Goal: Information Seeking & Learning: Learn about a topic

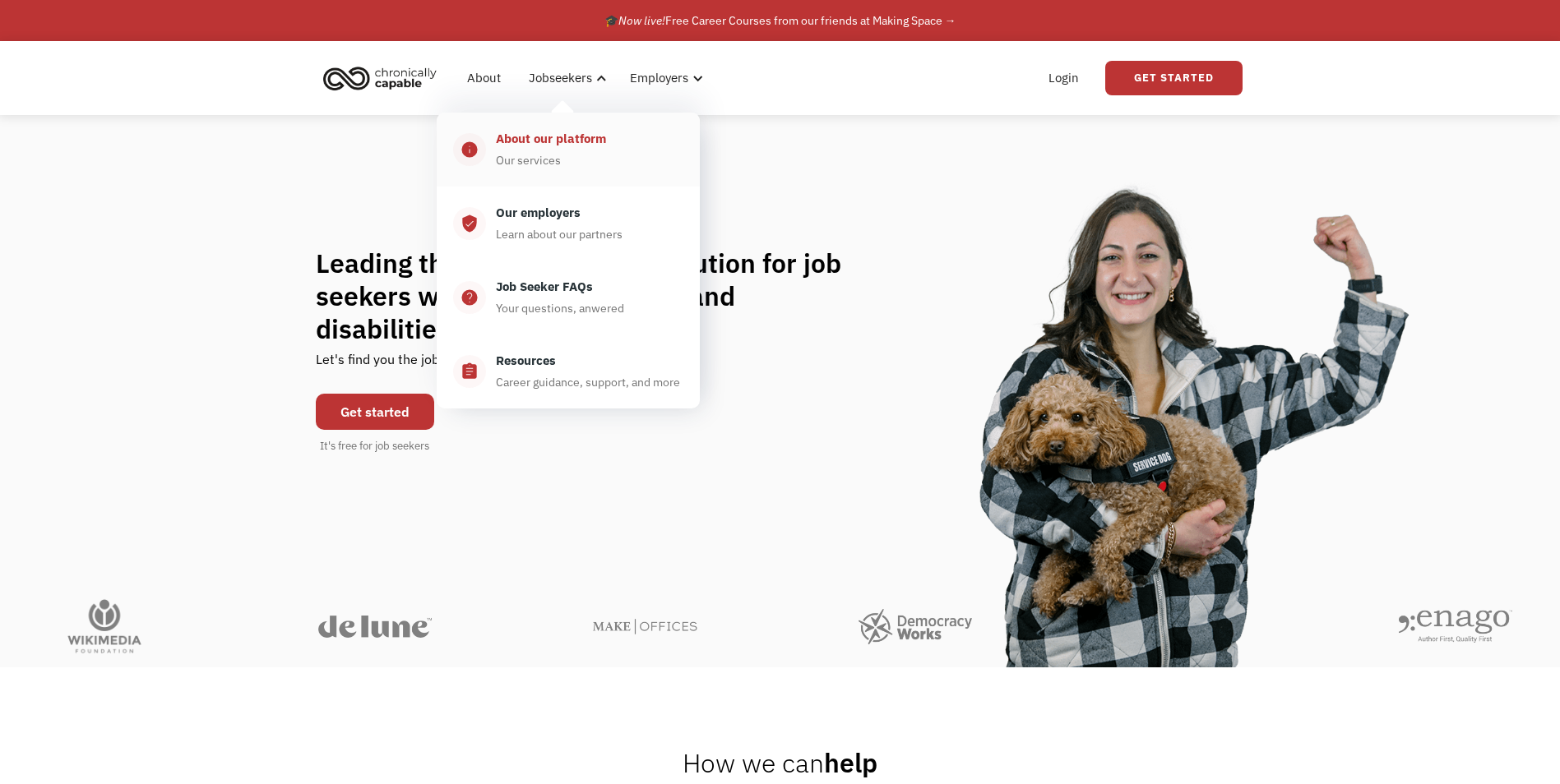
click at [561, 153] on div "About our platform Our services" at bounding box center [584, 149] width 197 height 41
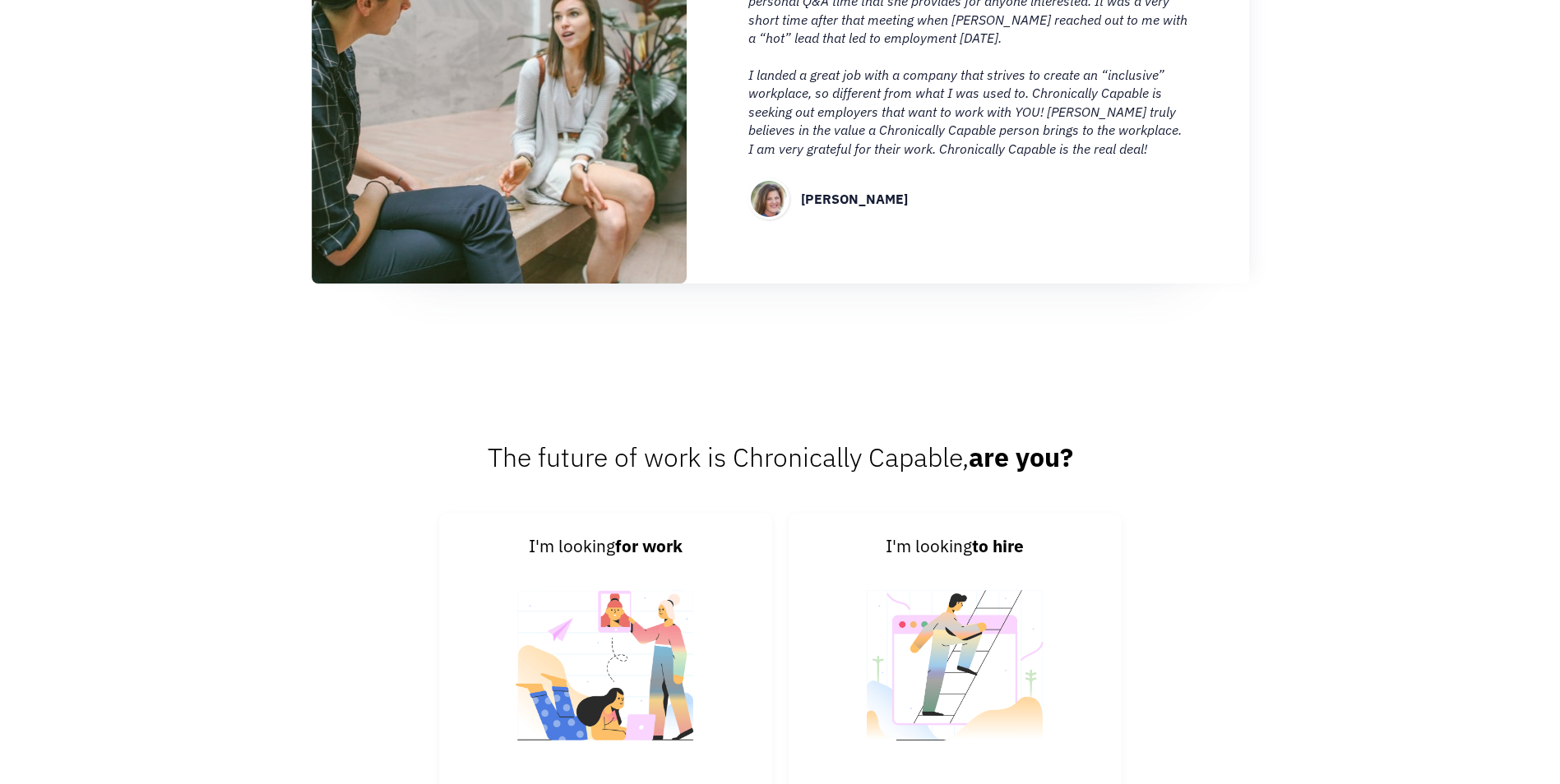
scroll to position [2177, 0]
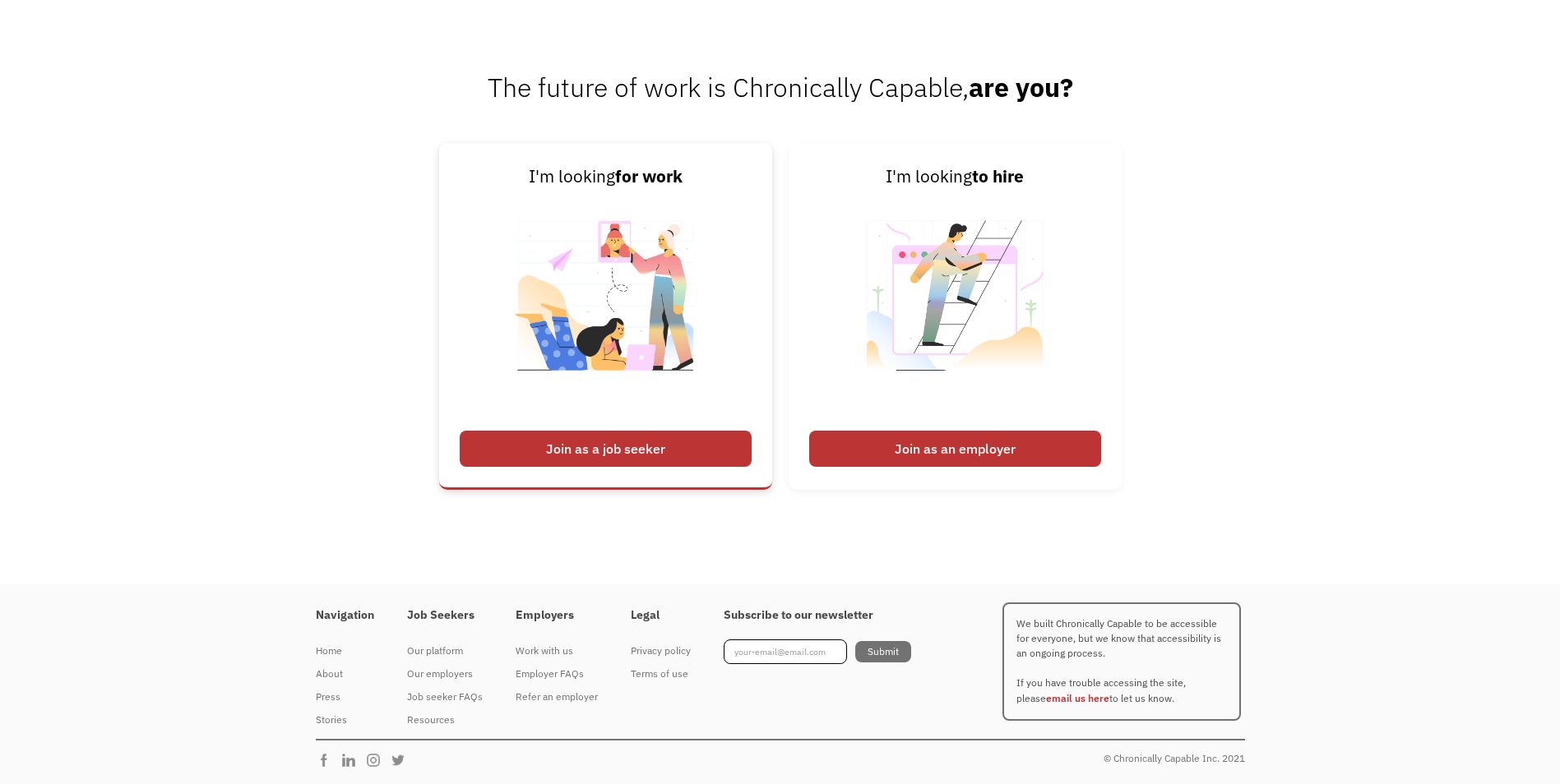
click at [672, 438] on div "Join as a job seeker" at bounding box center [605, 449] width 292 height 36
click at [678, 451] on div "Join as a job seeker" at bounding box center [605, 449] width 292 height 36
click at [600, 448] on div "Join as a job seeker" at bounding box center [605, 449] width 292 height 36
click at [1330, 473] on div "I'm looking for work Join as a job seeker I'm looking to hire Join as an employ…" at bounding box center [780, 325] width 1560 height 363
click at [669, 450] on div "Join as a job seeker" at bounding box center [605, 449] width 292 height 36
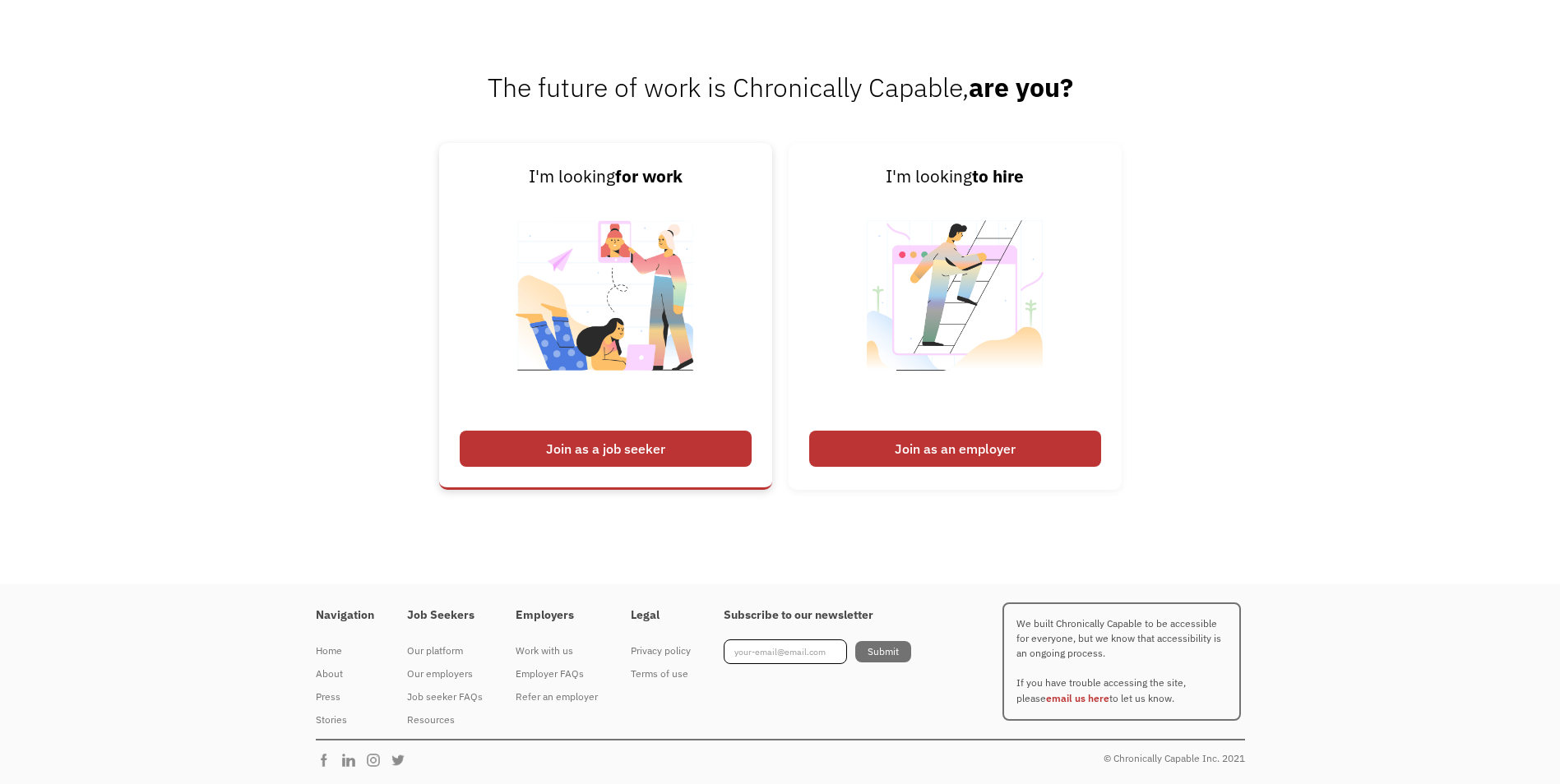
click at [598, 445] on div "Join as a job seeker" at bounding box center [605, 449] width 292 height 36
click at [508, 398] on img at bounding box center [606, 306] width 205 height 232
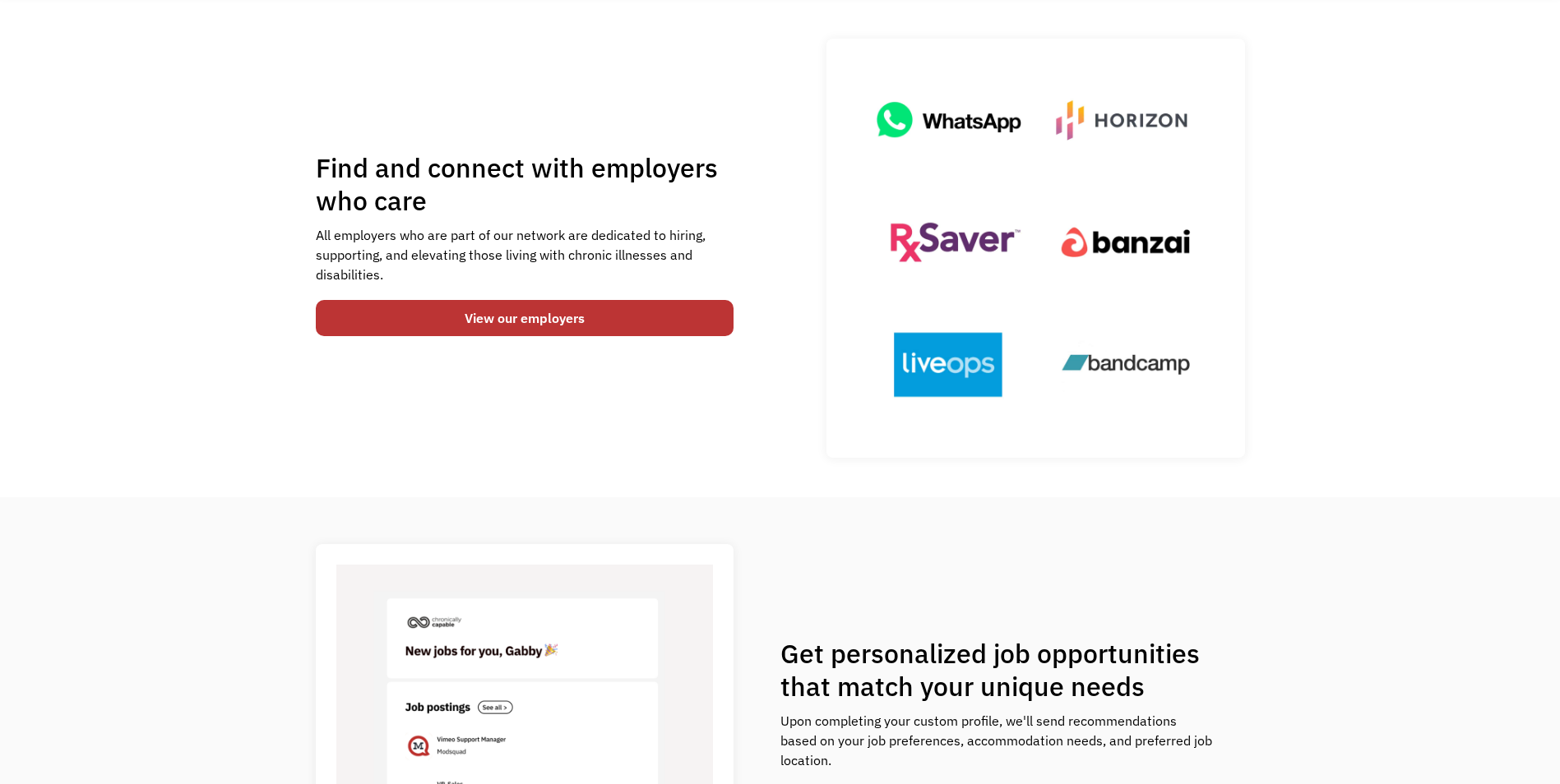
scroll to position [0, 0]
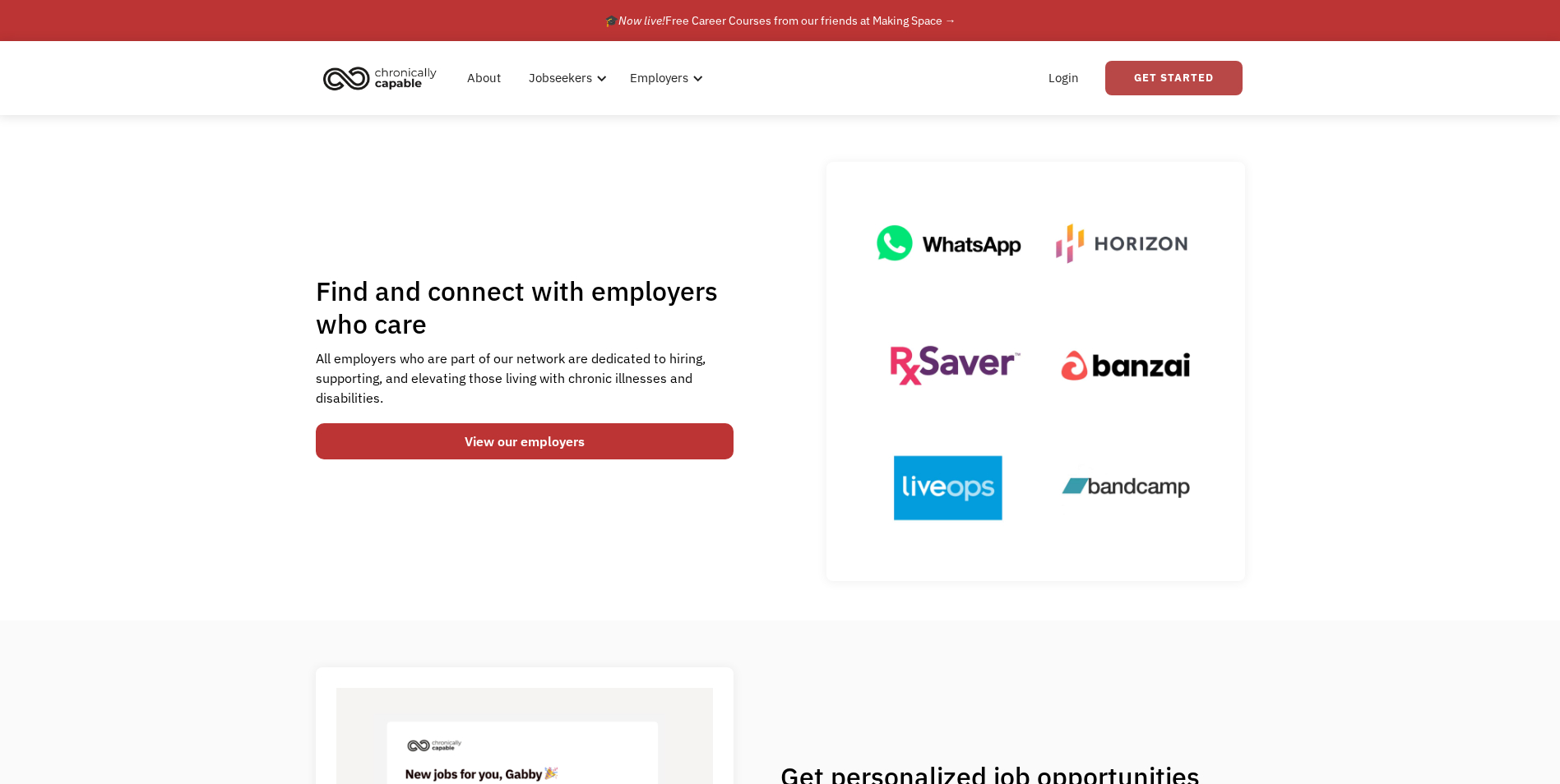
click at [1176, 76] on link "Get Started" at bounding box center [1174, 77] width 138 height 34
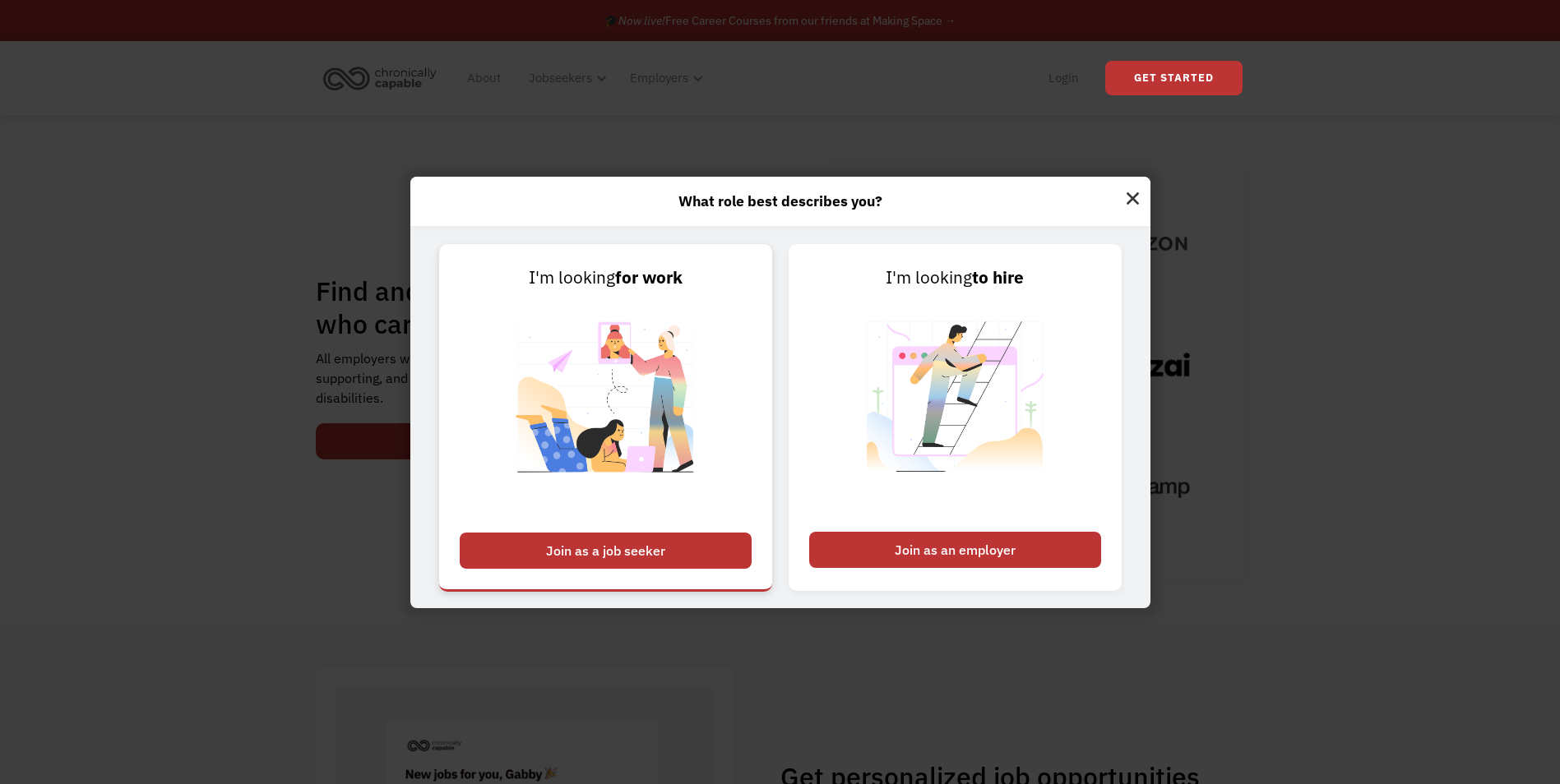
click at [604, 564] on div "Join as a job seeker" at bounding box center [605, 550] width 292 height 36
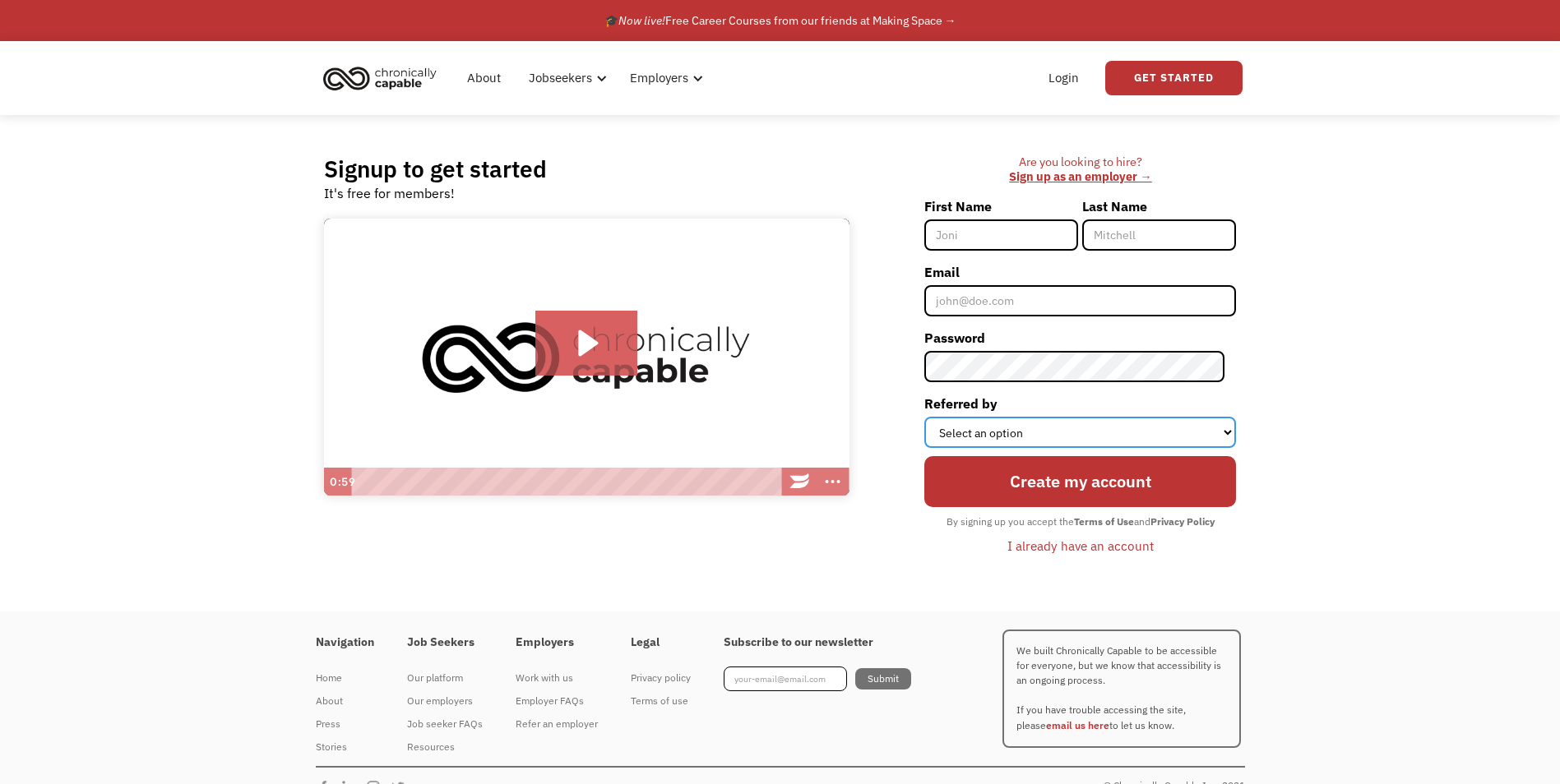
click at [1220, 426] on select "Select an option Instagram Facebook Twitter Search Engine News Article Word of …" at bounding box center [1079, 432] width 311 height 31
select select "Search Engine"
click at [936, 416] on select "Select an option Instagram Facebook Twitter Search Engine News Article Word of …" at bounding box center [1079, 432] width 311 height 31
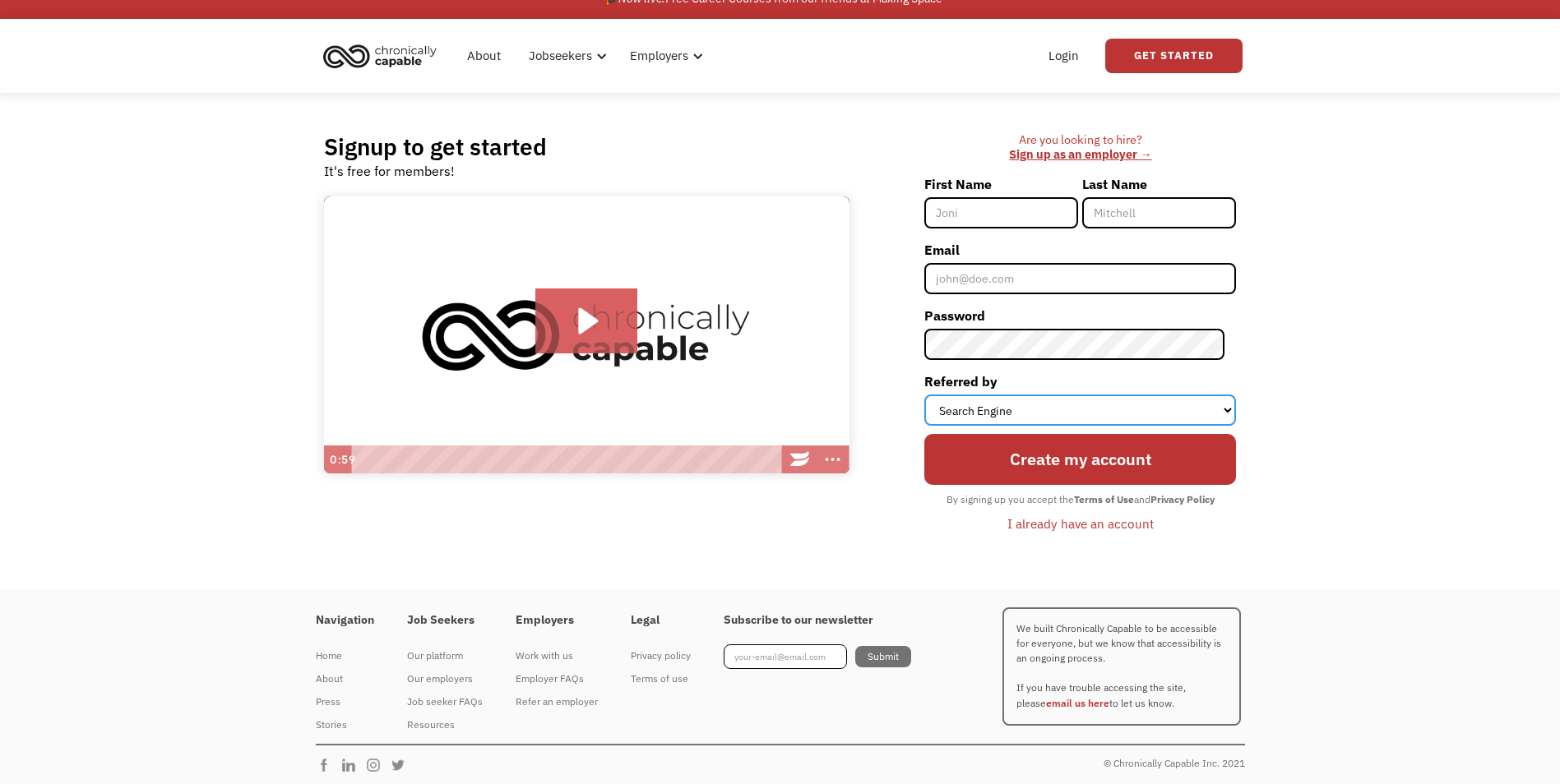
scroll to position [27, 0]
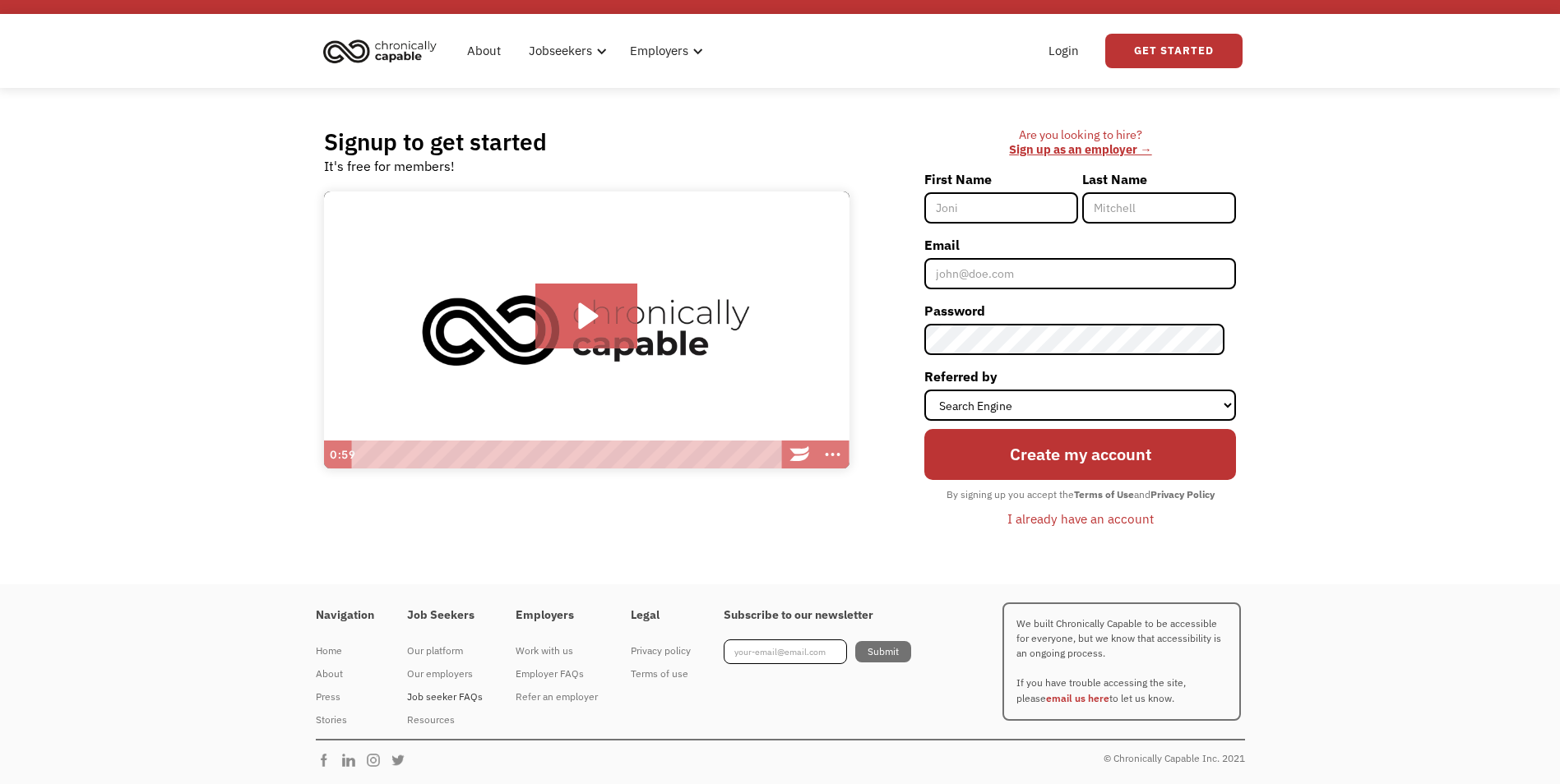
click at [472, 697] on div "Job seeker FAQs" at bounding box center [445, 696] width 76 height 20
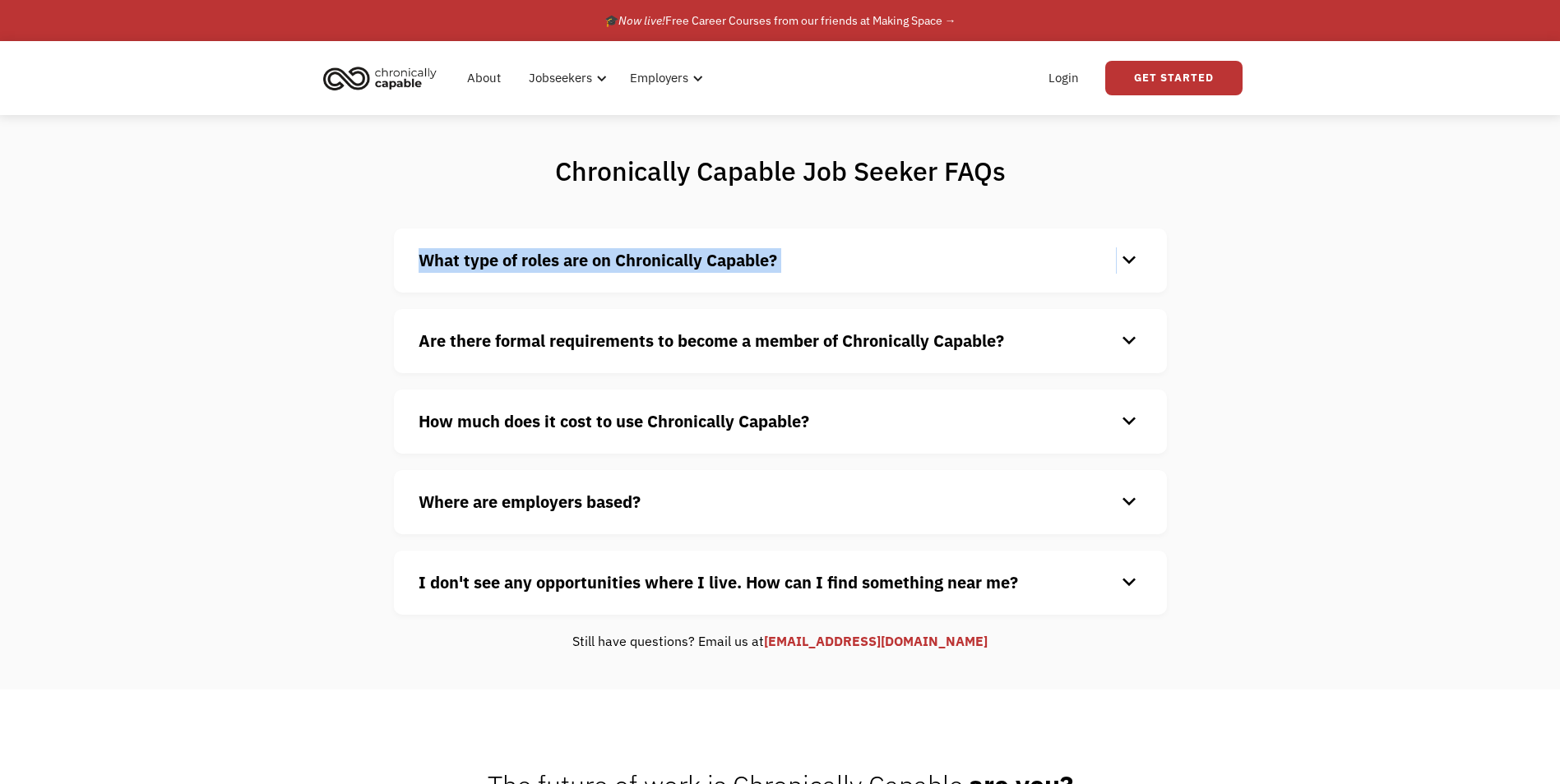
click at [1117, 269] on div "What type of roles are on Chronically Capable? keyboard_arrow_down" at bounding box center [780, 259] width 724 height 24
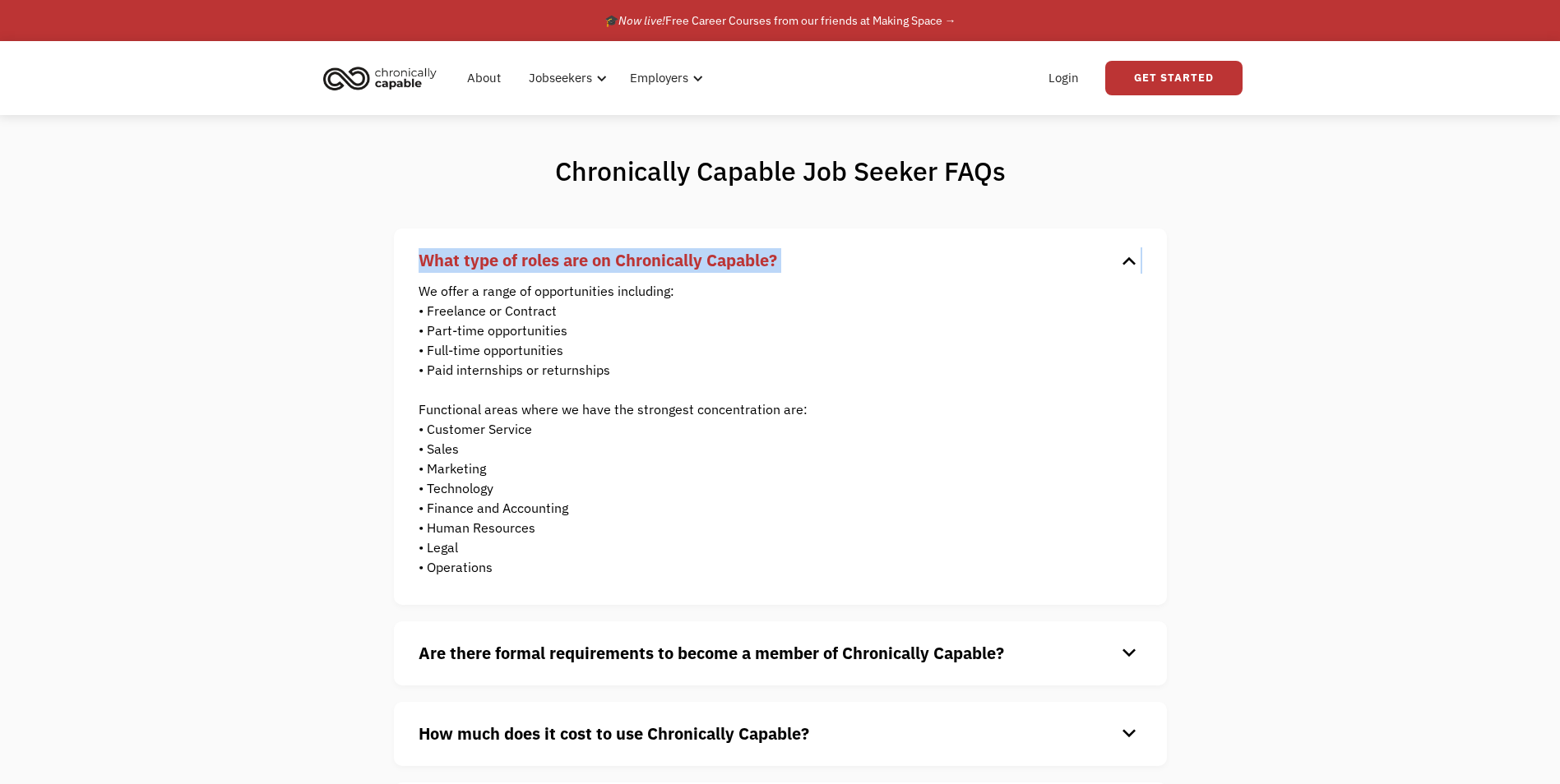
drag, startPoint x: 1117, startPoint y: 269, endPoint x: 1062, endPoint y: 269, distance: 55.0
click at [1062, 269] on h4 "What type of roles are on Chronically Capable?" at bounding box center [767, 259] width 698 height 24
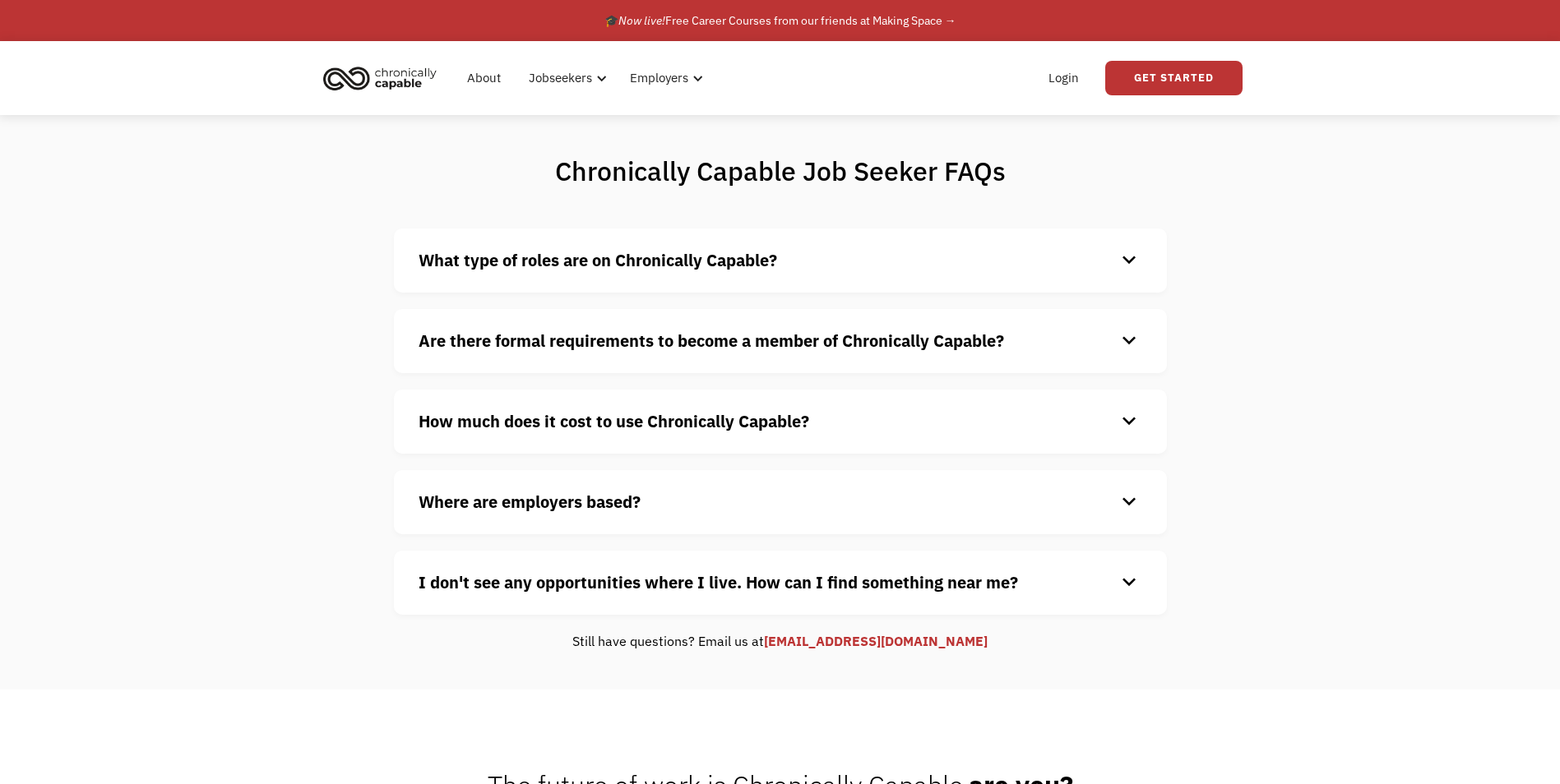
click at [1062, 269] on h4 "What type of roles are on Chronically Capable?" at bounding box center [767, 259] width 698 height 24
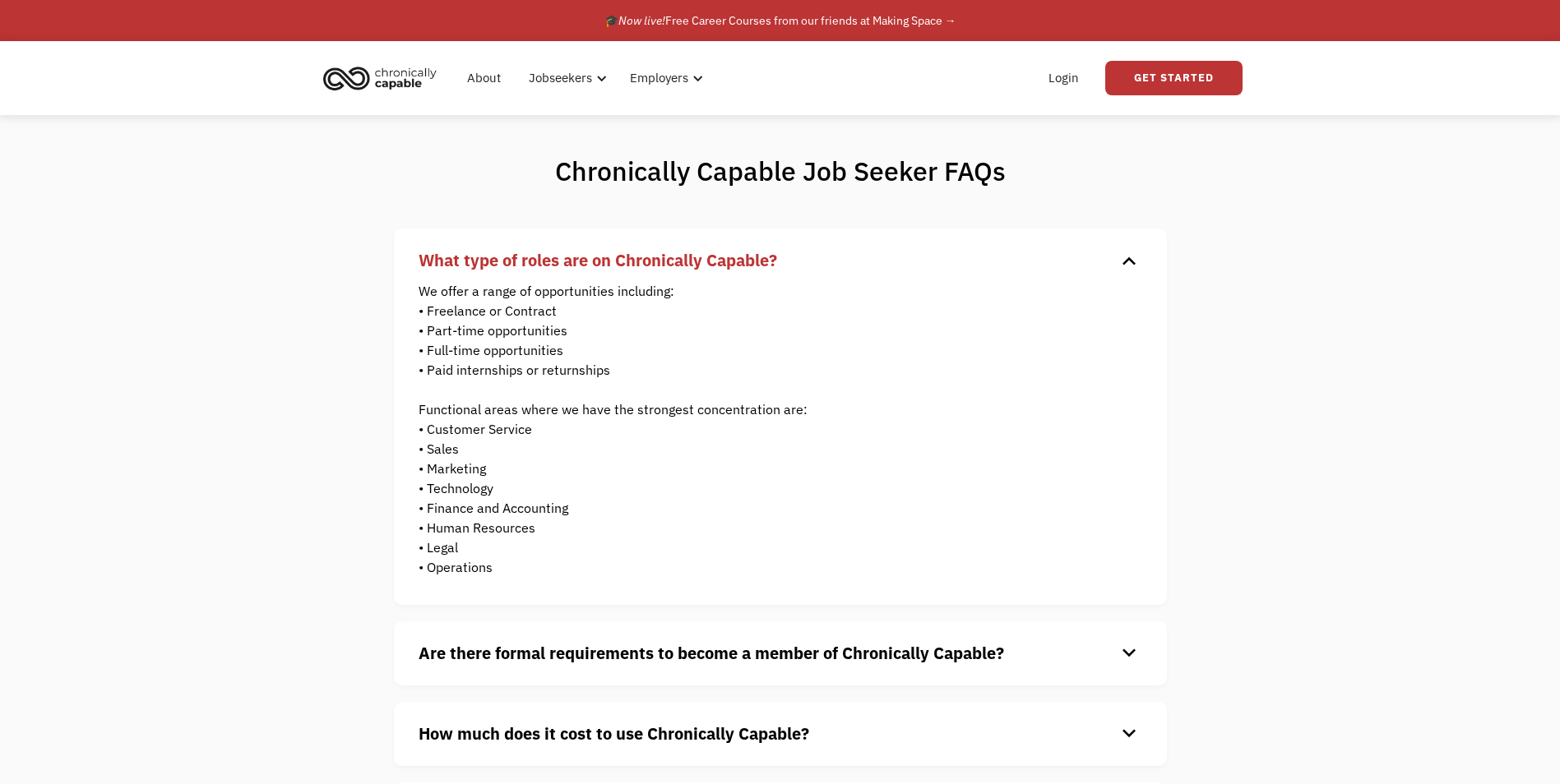
click at [1060, 269] on h4 "What type of roles are on Chronically Capable?" at bounding box center [767, 259] width 698 height 24
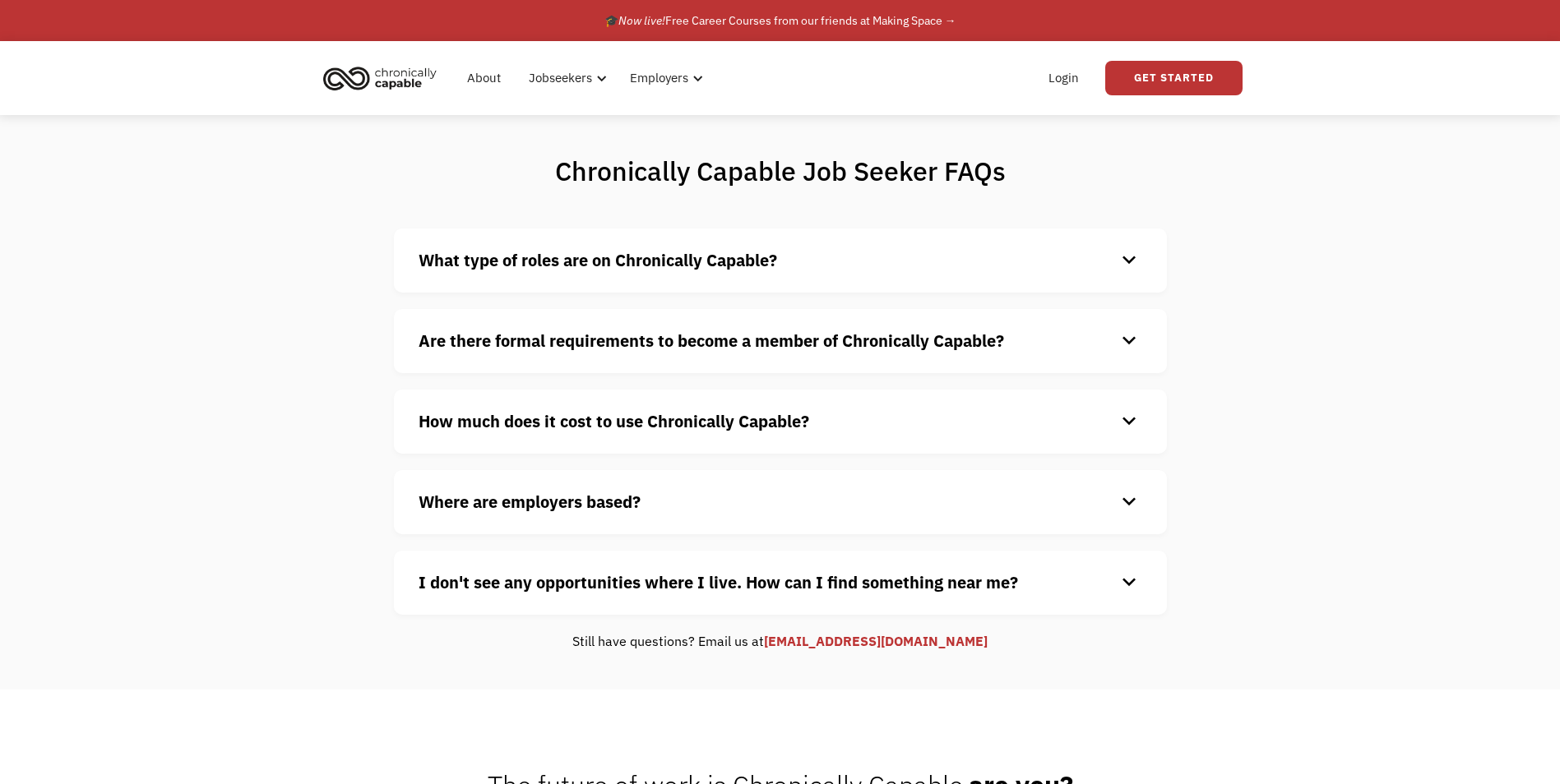
click at [983, 355] on div "Are there formal requirements to become a member of Chronically Capable? keyboa…" at bounding box center [780, 341] width 773 height 64
click at [1083, 347] on h4 "Are there formal requirements to become a member of Chronically Capable?" at bounding box center [767, 340] width 698 height 24
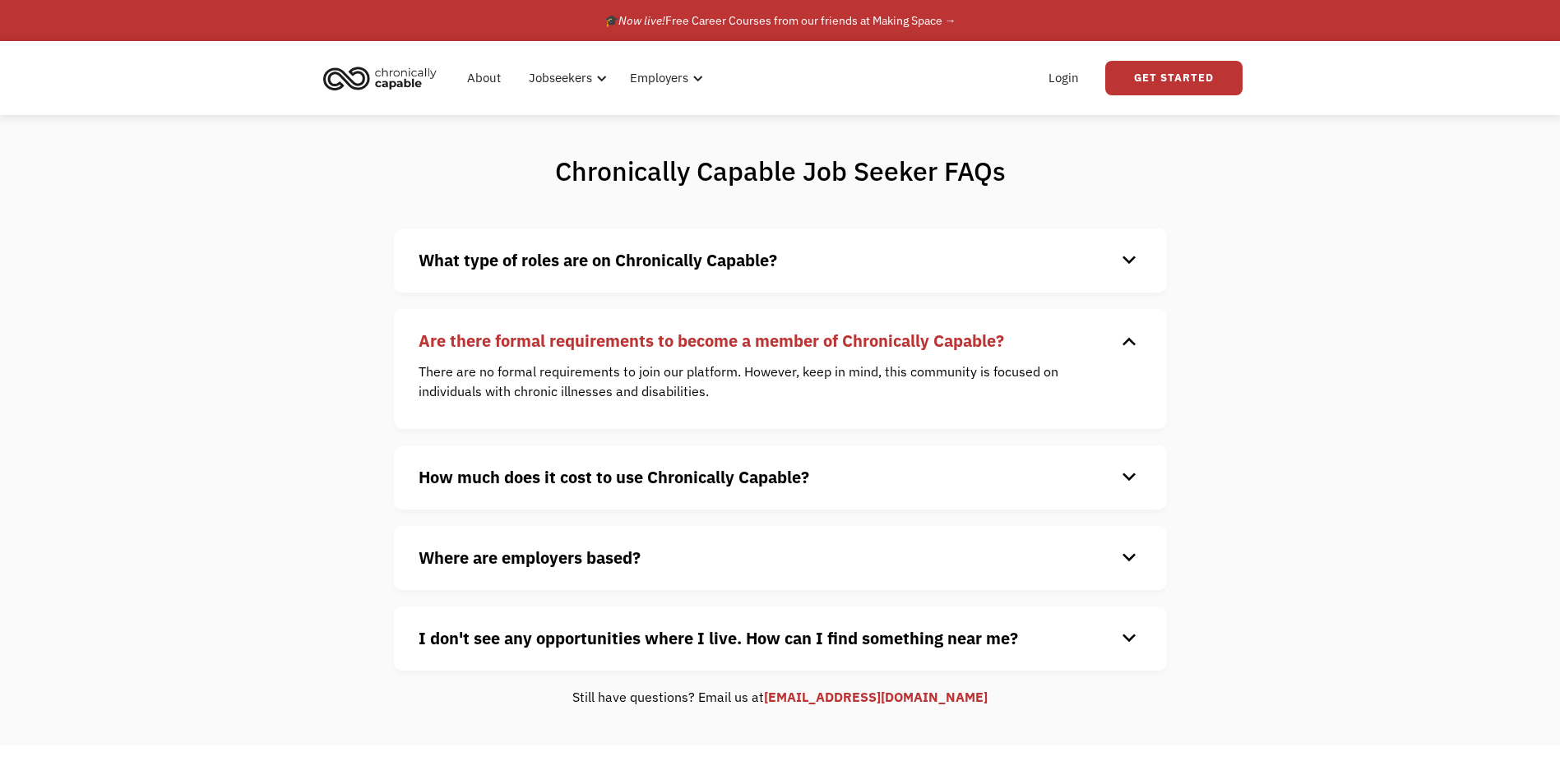
click at [1083, 347] on h4 "Are there formal requirements to become a member of Chronically Capable?" at bounding box center [767, 340] width 698 height 24
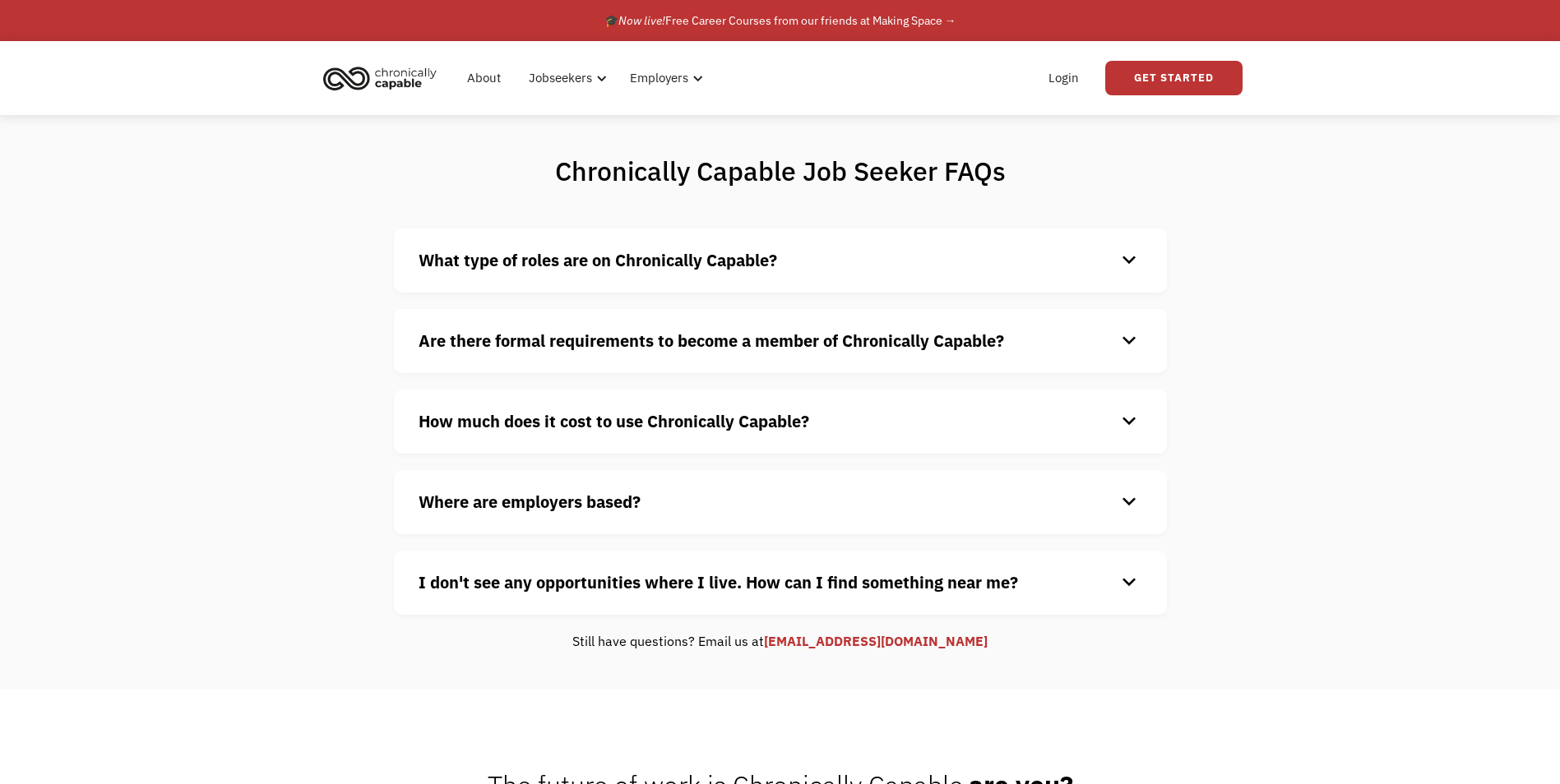
click at [1111, 410] on h4 "How much does it cost to use Chronically Capable?" at bounding box center [767, 421] width 698 height 24
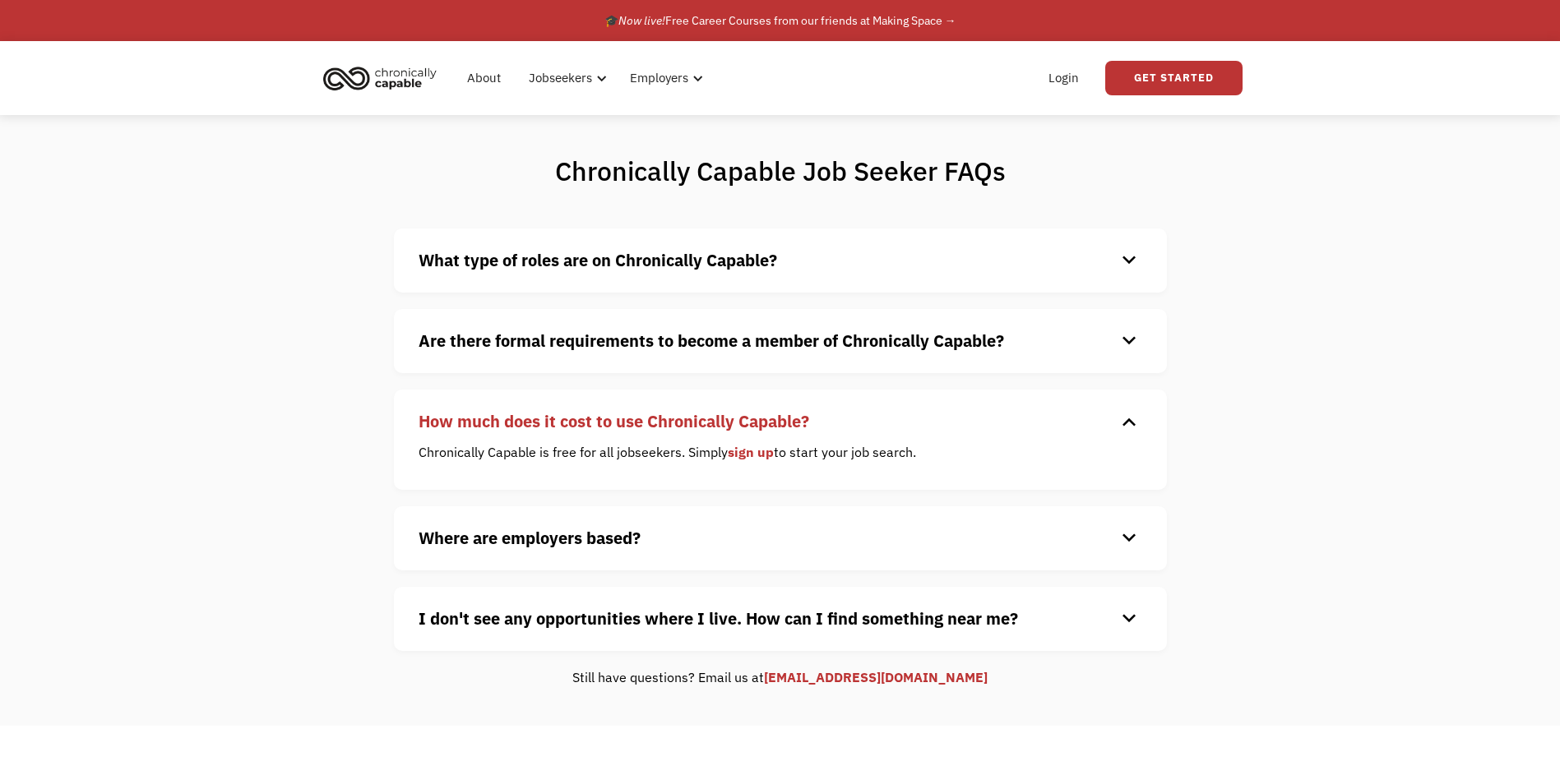
click at [1111, 408] on div "How much does it cost to use Chronically Capable? keyboard_arrow_down Chronical…" at bounding box center [780, 439] width 773 height 100
click at [1143, 553] on div "Where are employers based? keyboard_arrow_down Our customers are based all over…" at bounding box center [780, 538] width 773 height 64
drag, startPoint x: 1143, startPoint y: 553, endPoint x: 1105, endPoint y: 615, distance: 72.7
click at [1105, 615] on h4 "I don't see any opportunities where I live. How can I find something near me?" at bounding box center [767, 618] width 698 height 24
